Goal: Task Accomplishment & Management: Use online tool/utility

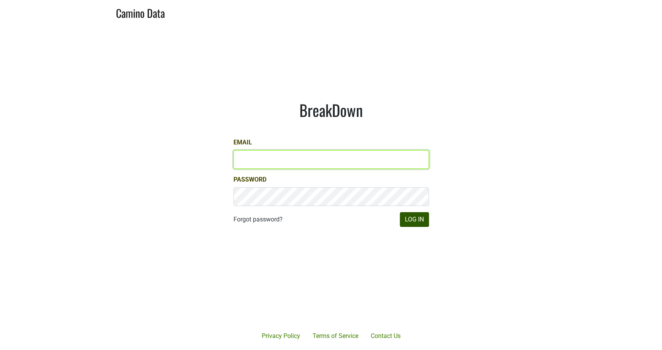
type input "[PERSON_NAME][EMAIL_ADDRESS][DOMAIN_NAME]"
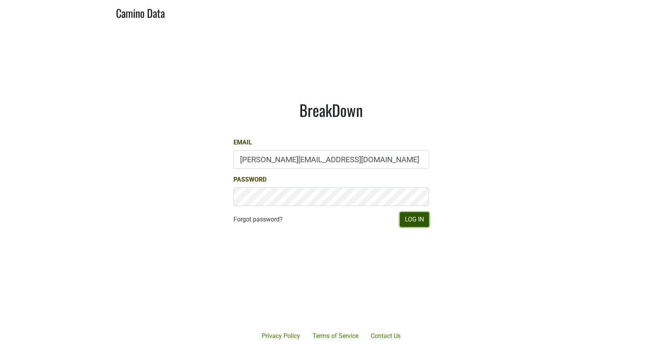
click at [410, 220] on button "Log In" at bounding box center [414, 219] width 29 height 15
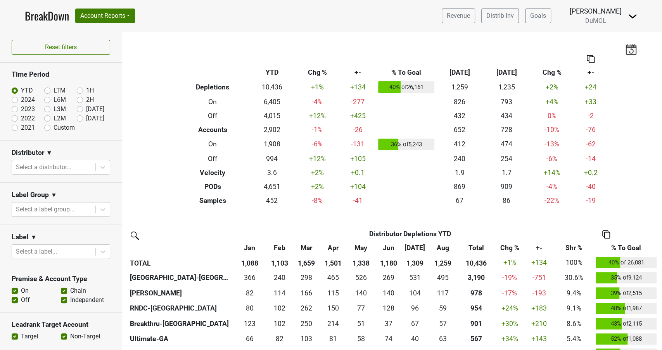
click at [86, 119] on label "Sep '25" at bounding box center [95, 118] width 18 height 9
click at [81, 119] on input "Sep '25" at bounding box center [92, 118] width 31 height 8
radio input "true"
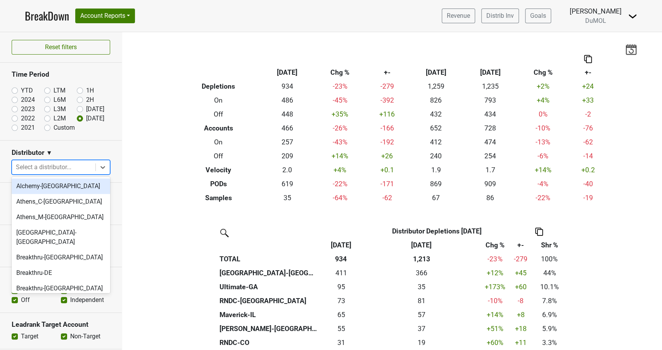
click at [101, 166] on icon at bounding box center [102, 167] width 5 height 3
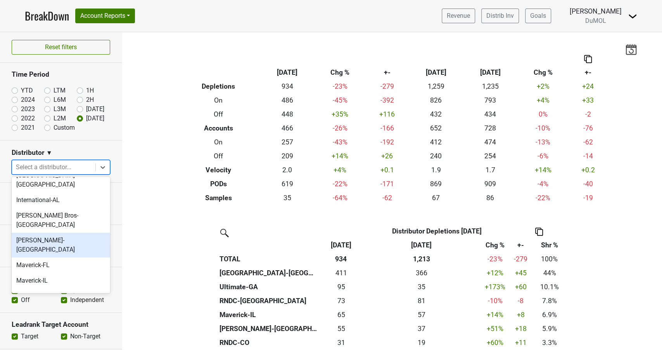
scroll to position [316, 0]
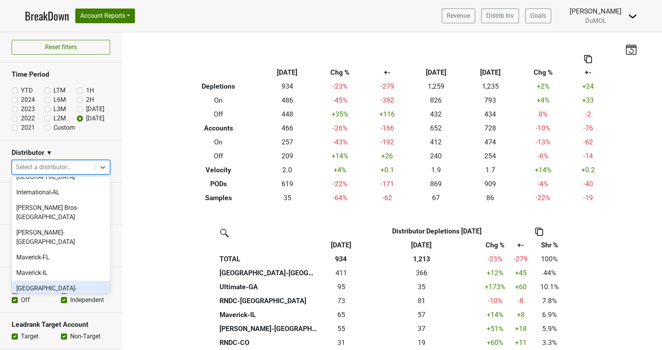
click at [34, 281] on div "Monterey-CA" at bounding box center [61, 293] width 98 height 25
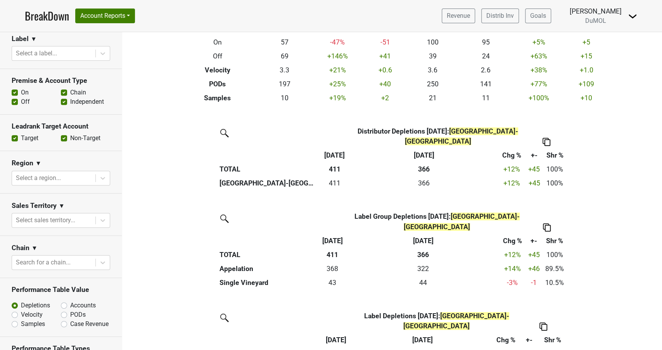
scroll to position [103, 0]
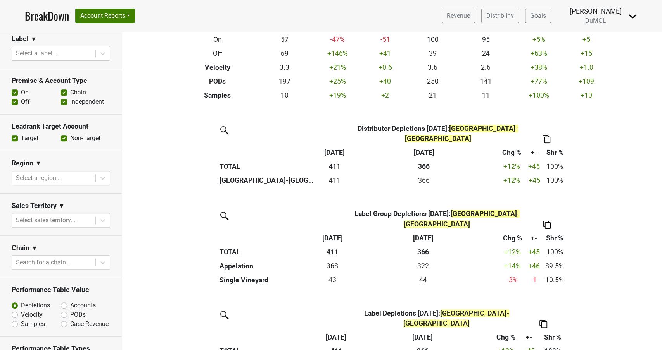
click at [70, 301] on label "Accounts" at bounding box center [83, 305] width 26 height 9
click at [64, 301] on input "Accounts" at bounding box center [84, 305] width 47 height 8
radio input "true"
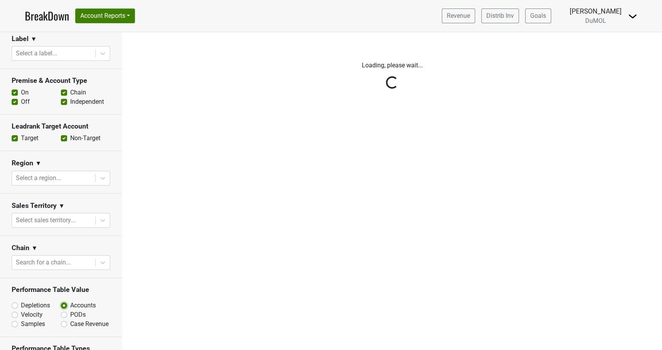
scroll to position [0, 0]
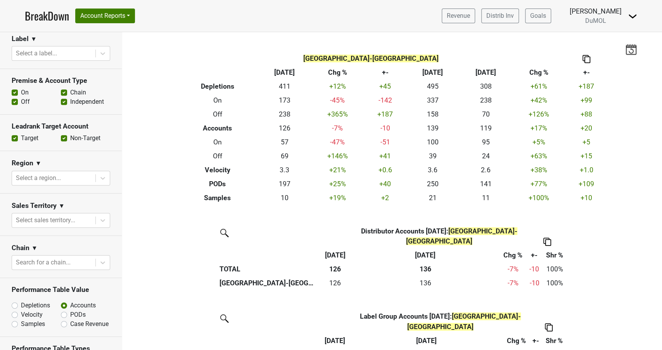
click at [21, 97] on label "Off" at bounding box center [25, 101] width 9 height 9
click at [16, 97] on input "Off" at bounding box center [15, 101] width 6 height 8
checkbox input "false"
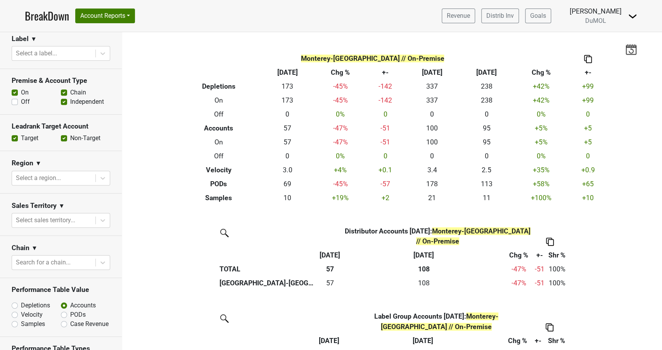
click at [70, 310] on label "PODs" at bounding box center [78, 314] width 16 height 9
click at [62, 310] on input "PODs" at bounding box center [84, 314] width 47 height 8
radio input "true"
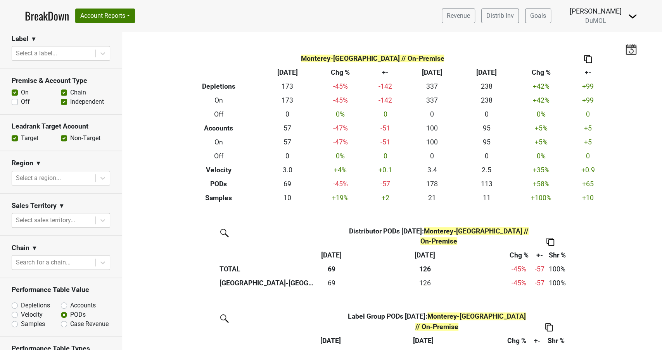
click at [70, 301] on label "Accounts" at bounding box center [83, 305] width 26 height 9
click at [64, 301] on input "Accounts" at bounding box center [84, 305] width 47 height 8
radio input "true"
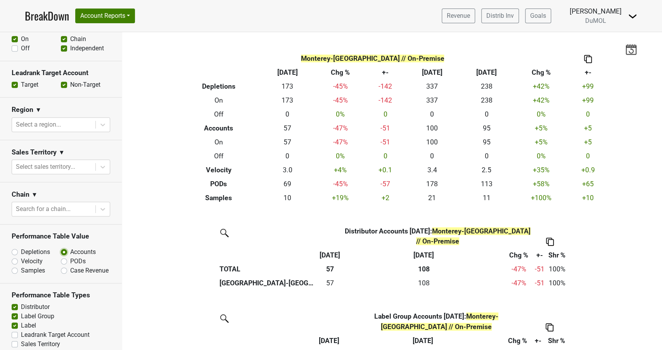
scroll to position [304, 0]
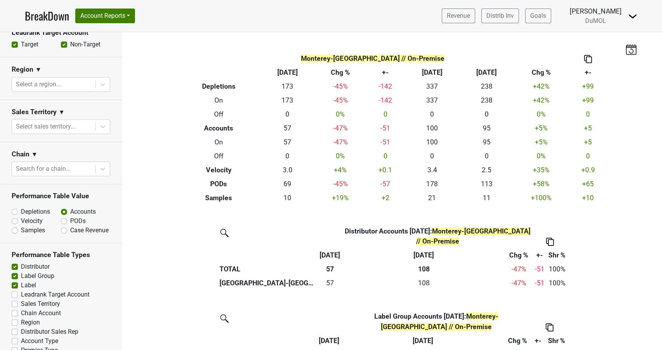
click at [21, 318] on label "Region" at bounding box center [30, 322] width 19 height 9
click at [16, 318] on input "Region" at bounding box center [15, 322] width 6 height 8
checkbox input "true"
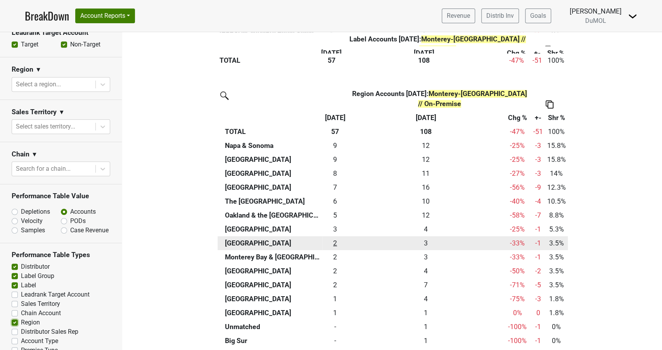
scroll to position [620, 0]
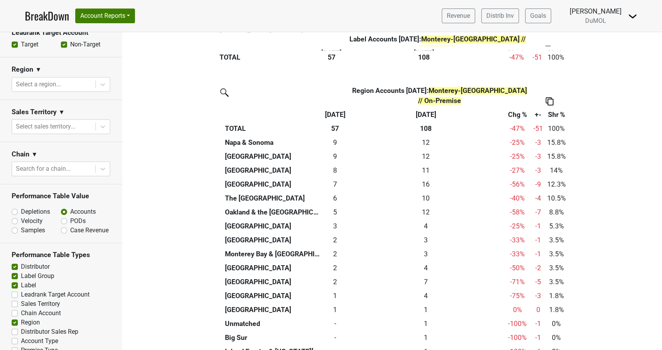
click at [551, 97] on img at bounding box center [549, 101] width 8 height 8
click at [552, 70] on div "Export to Excel" at bounding box center [549, 66] width 40 height 11
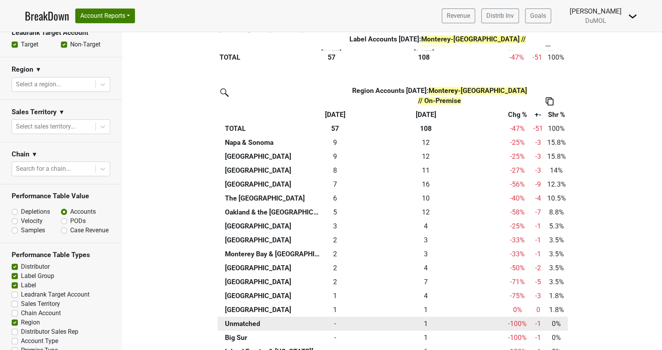
scroll to position [639, 0]
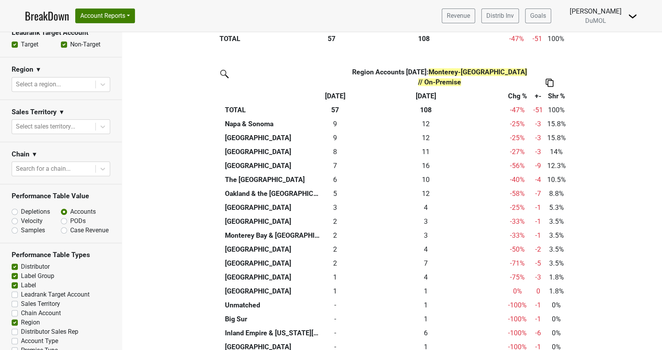
click at [21, 327] on label "Distributor Sales Rep" at bounding box center [49, 331] width 57 height 9
click at [14, 327] on input "Distributor Sales Rep" at bounding box center [15, 331] width 6 height 8
checkbox input "true"
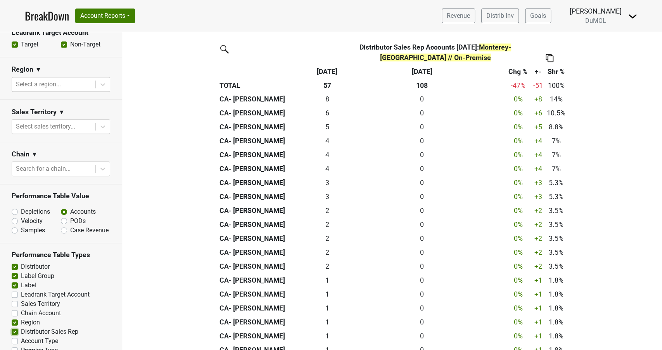
scroll to position [972, 0]
click at [550, 53] on img at bounding box center [549, 57] width 8 height 8
click at [548, 36] on div "Export to Excel" at bounding box center [548, 35] width 40 height 11
click at [21, 207] on label "Depletions" at bounding box center [35, 211] width 29 height 9
click at [15, 207] on input "Depletions" at bounding box center [35, 211] width 47 height 8
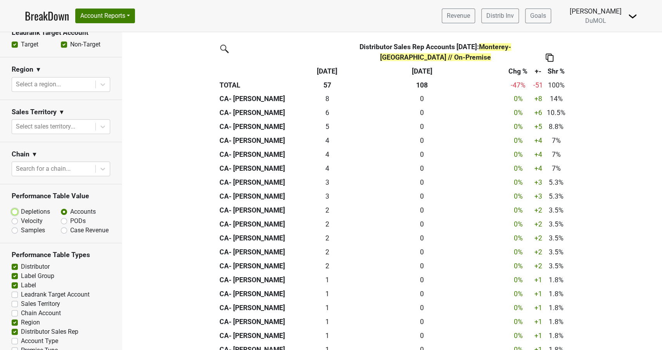
radio input "true"
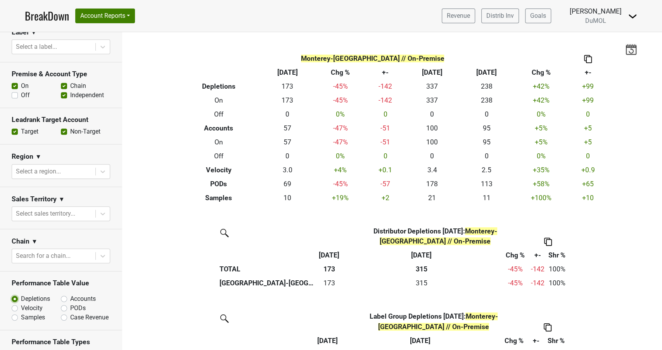
scroll to position [215, 0]
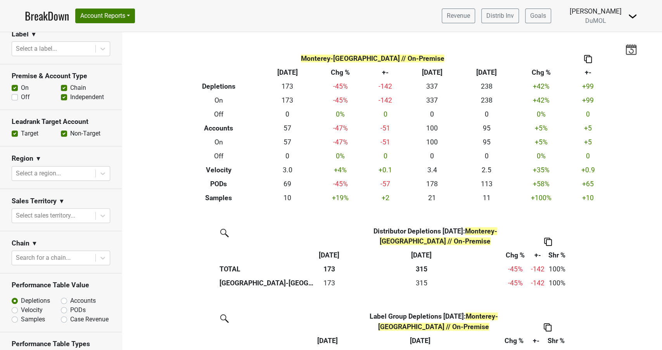
click at [21, 93] on label "Off" at bounding box center [25, 97] width 9 height 9
click at [15, 93] on input "Off" at bounding box center [15, 97] width 6 height 8
checkbox input "true"
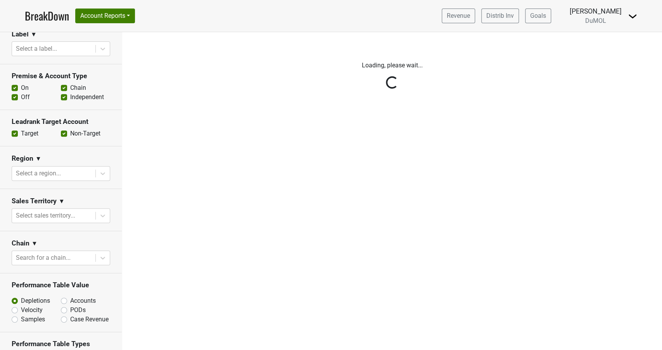
click at [65, 74] on div "Reset filters Time Period YTD LTM 1H 2024 L6M 2H 2023 L3M Aug '25 2022 L2M Sep …" at bounding box center [61, 191] width 122 height 318
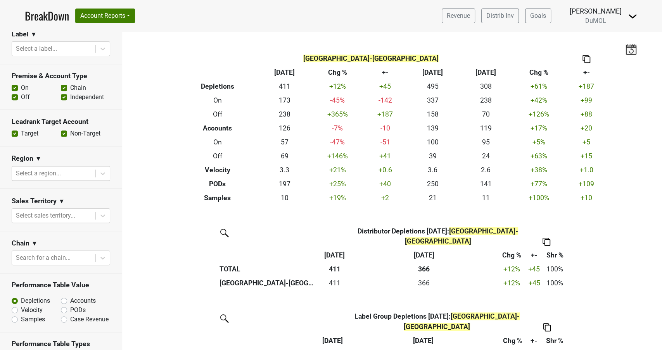
click at [70, 83] on label "Chain" at bounding box center [78, 87] width 16 height 9
click at [65, 83] on input "Chain" at bounding box center [64, 87] width 6 height 8
checkbox input "false"
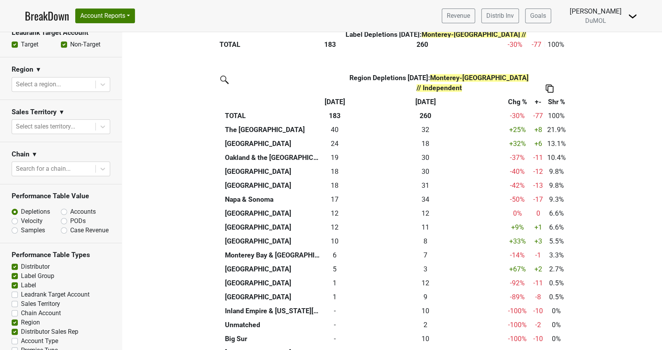
scroll to position [625, 0]
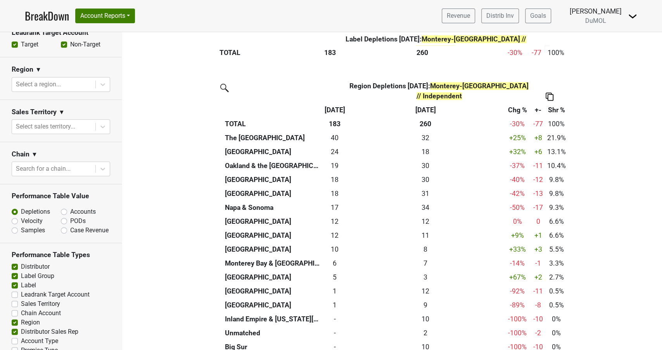
click at [548, 93] on img at bounding box center [549, 97] width 8 height 8
click at [548, 73] on div "Export to Excel" at bounding box center [549, 72] width 40 height 11
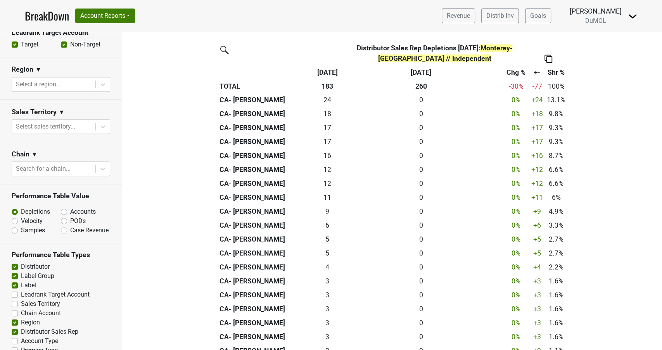
scroll to position [977, 0]
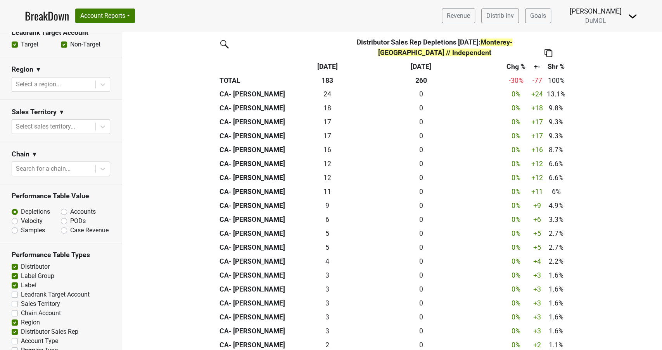
click at [548, 53] on img at bounding box center [548, 53] width 8 height 8
click at [545, 36] on div "Export to Excel" at bounding box center [547, 38] width 40 height 11
click at [547, 51] on img at bounding box center [548, 53] width 8 height 8
click at [543, 36] on div "Export to Excel" at bounding box center [547, 38] width 40 height 11
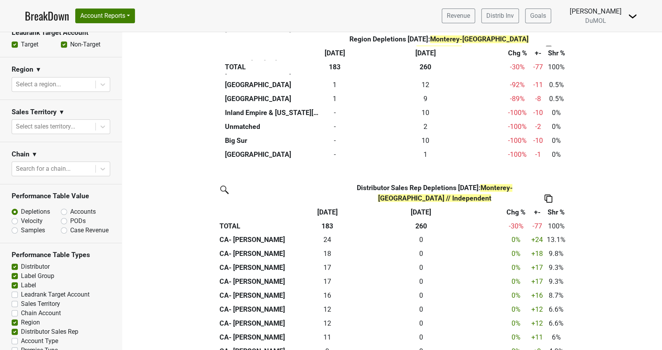
scroll to position [829, 0]
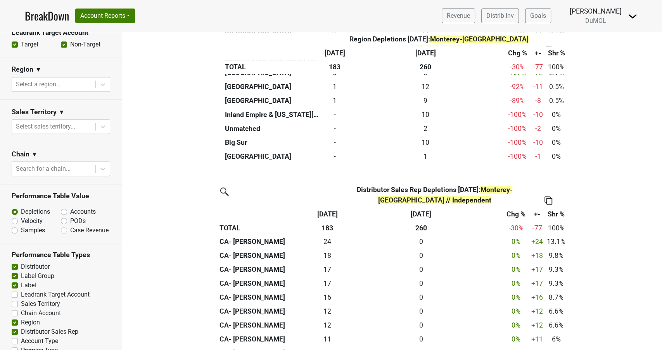
click at [548, 199] on img at bounding box center [548, 200] width 8 height 8
click at [538, 187] on div "Export to Excel" at bounding box center [547, 186] width 40 height 11
click at [460, 16] on link "Revenue" at bounding box center [457, 16] width 33 height 15
